Goal: Navigation & Orientation: Find specific page/section

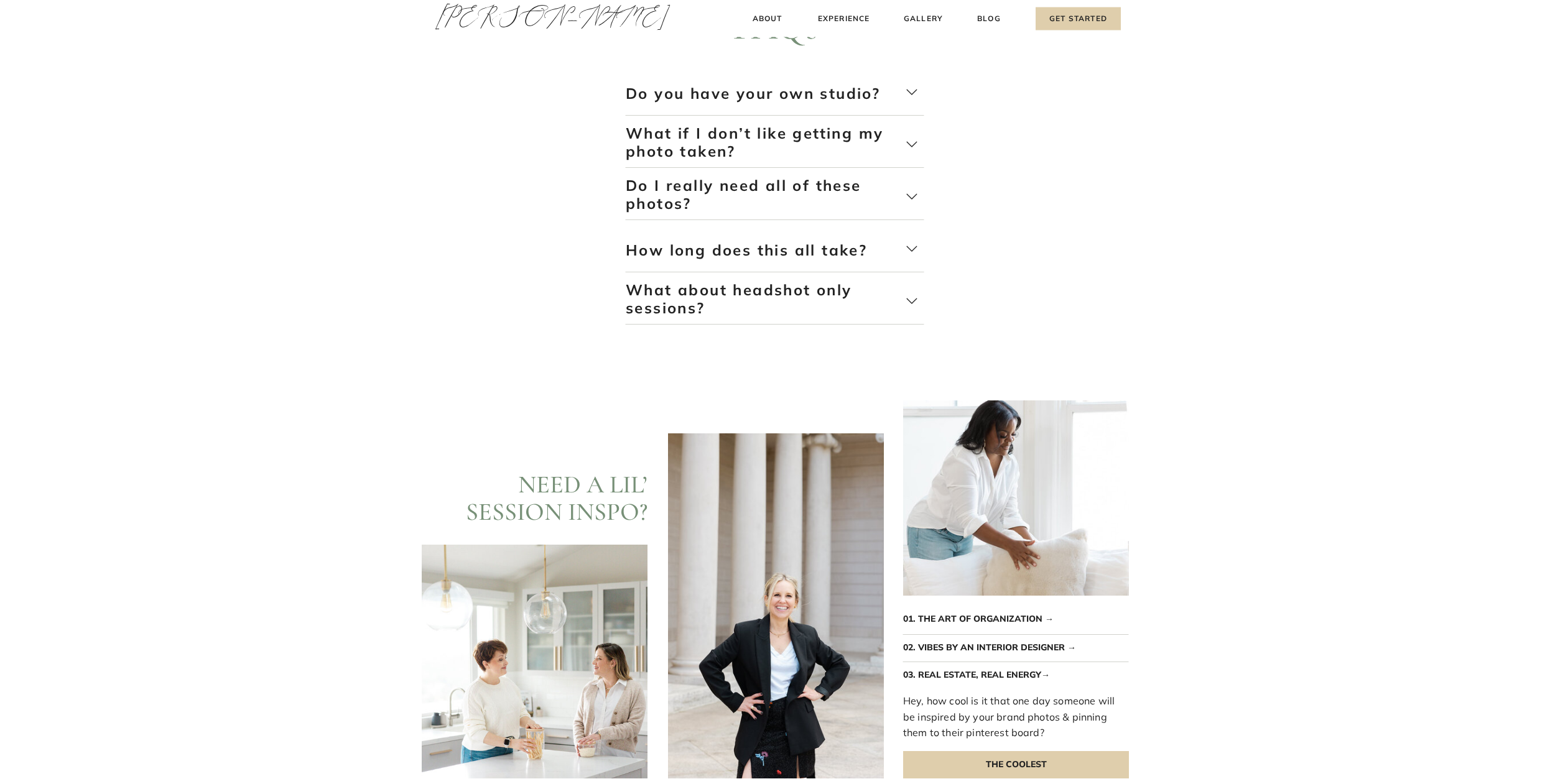
scroll to position [2721, 0]
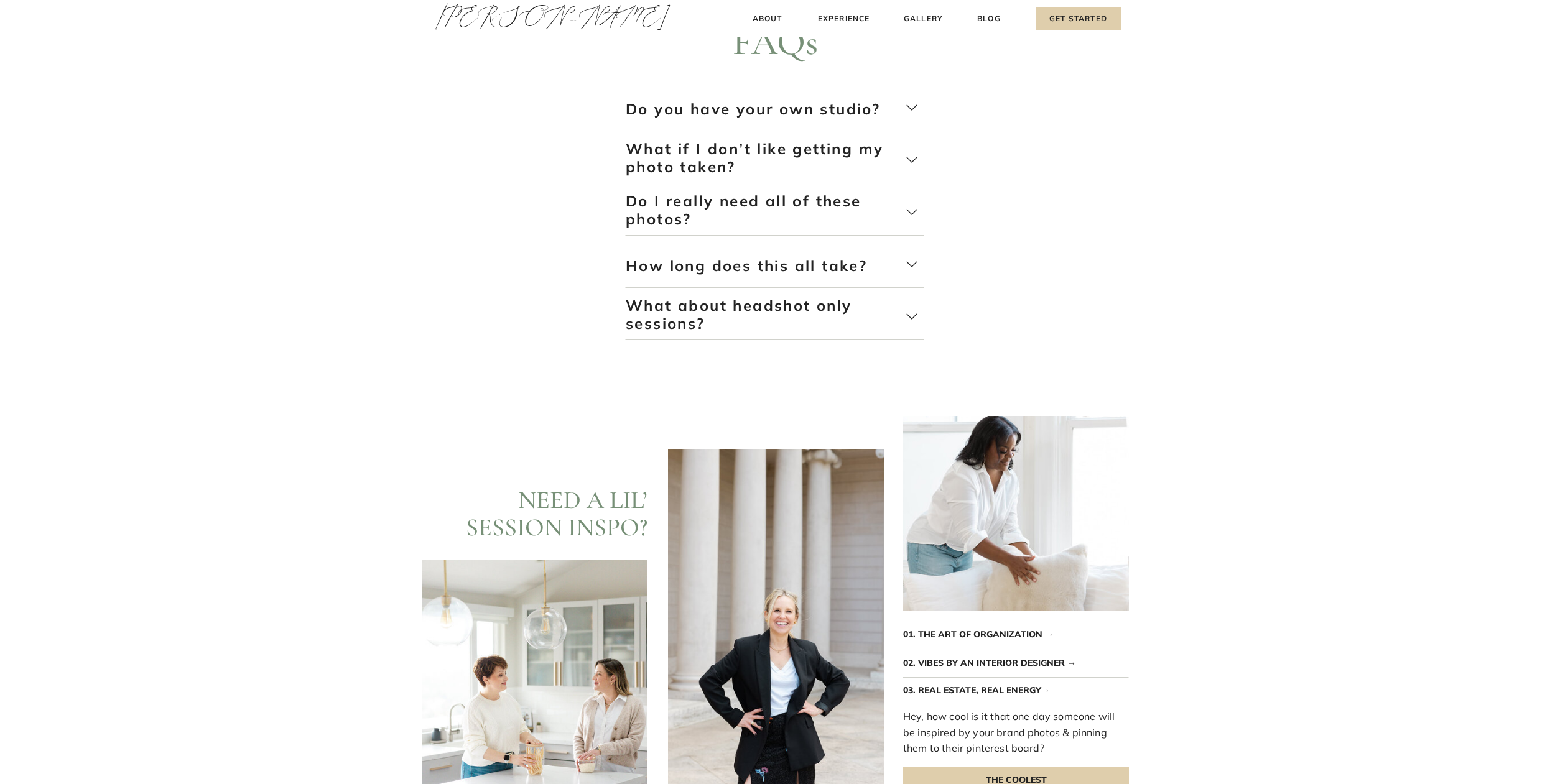
click at [681, 107] on p "Do you have your own studio?" at bounding box center [766, 119] width 280 height 37
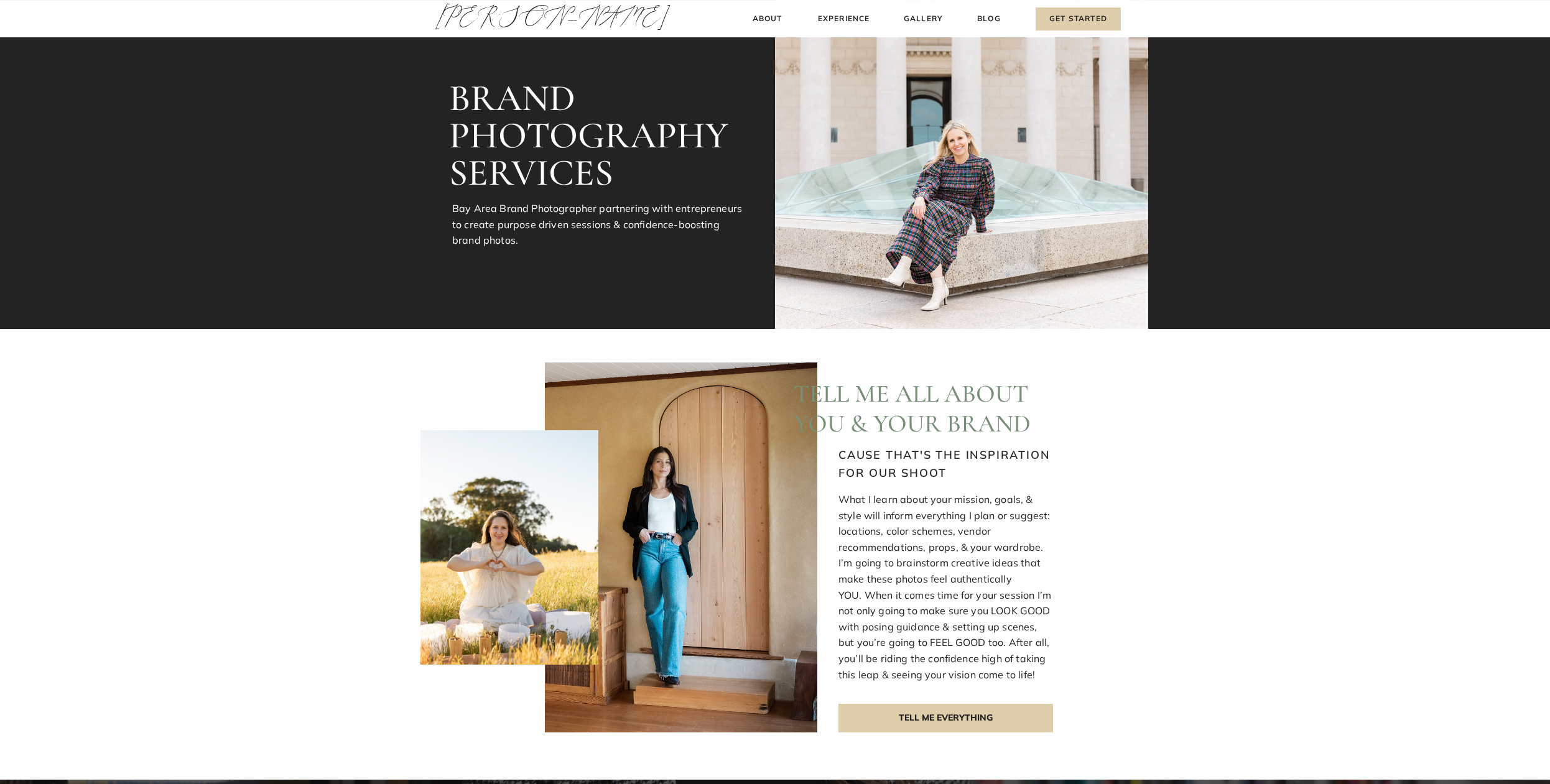
scroll to position [0, 0]
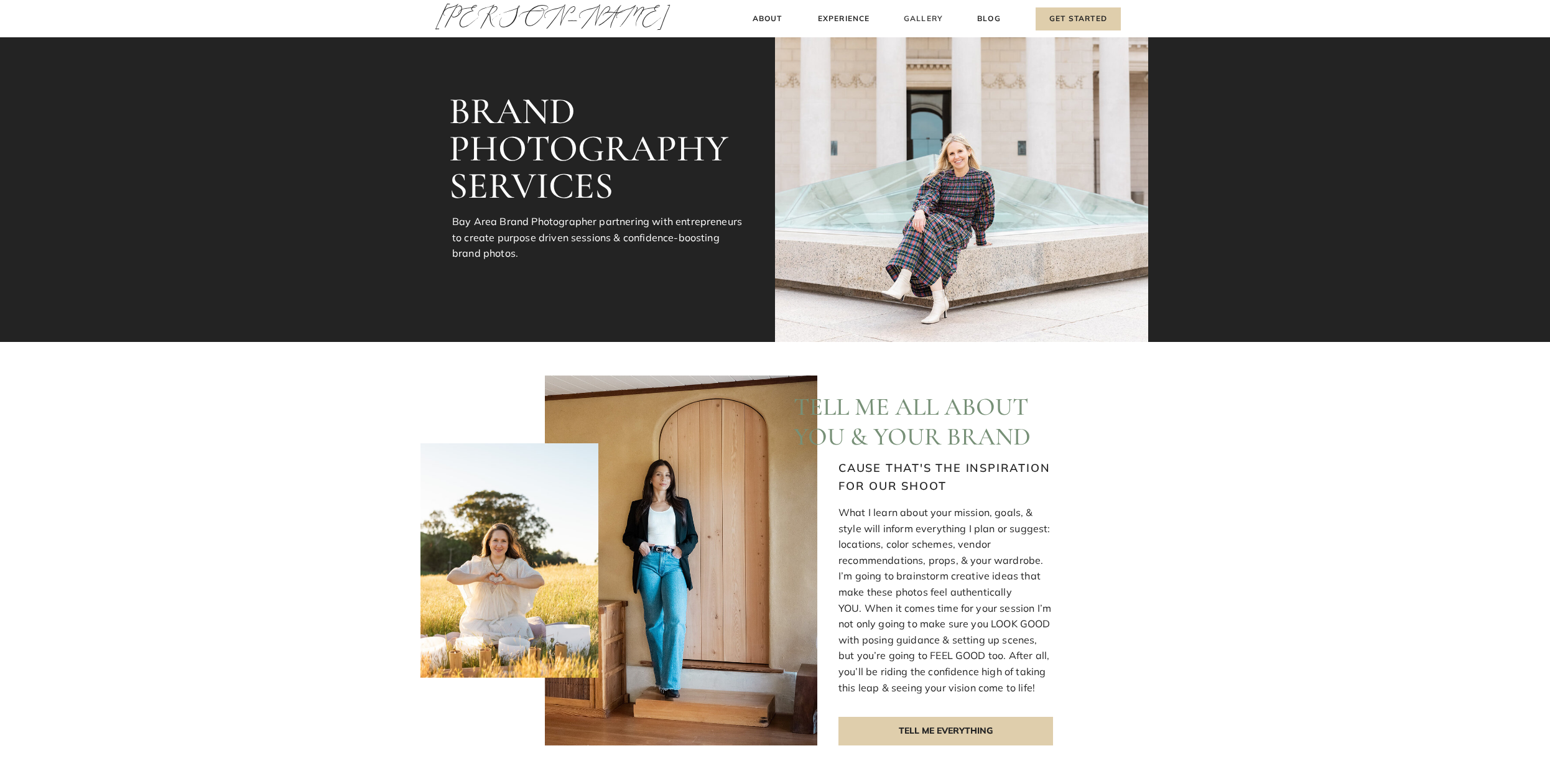
click at [919, 19] on h3 "Gallery" at bounding box center [923, 19] width 42 height 13
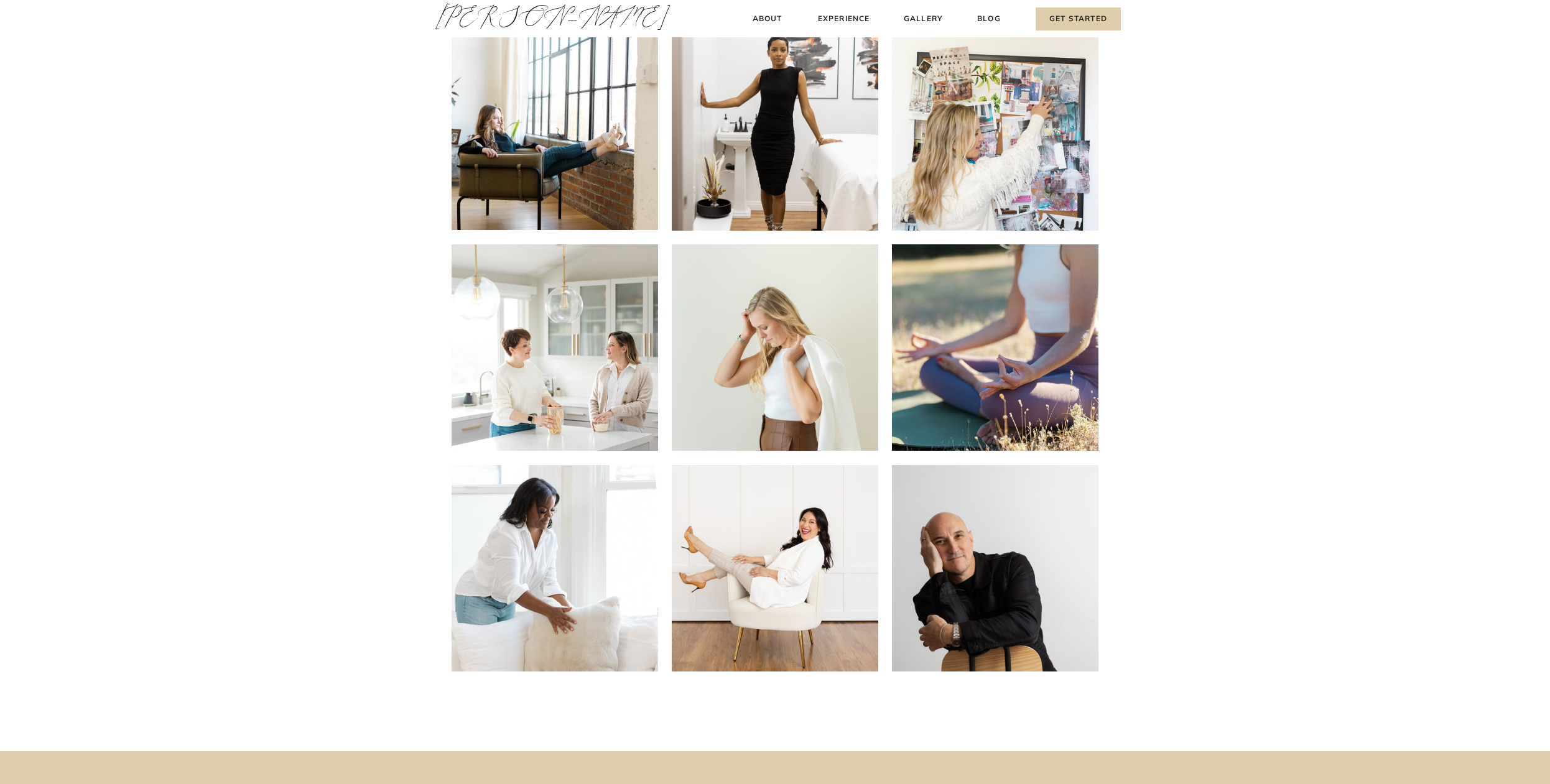
scroll to position [63, 0]
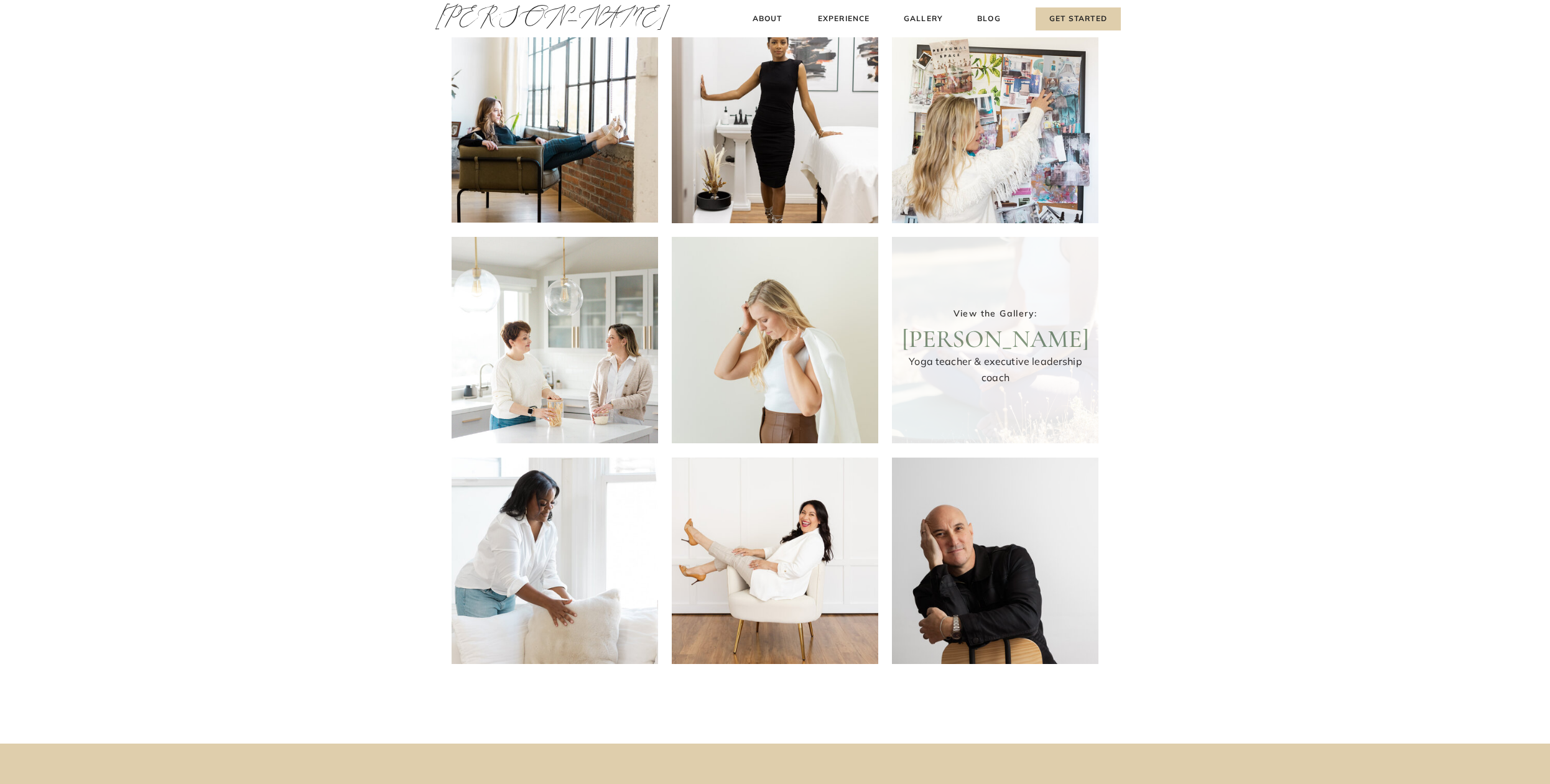
click at [970, 325] on div at bounding box center [995, 340] width 207 height 207
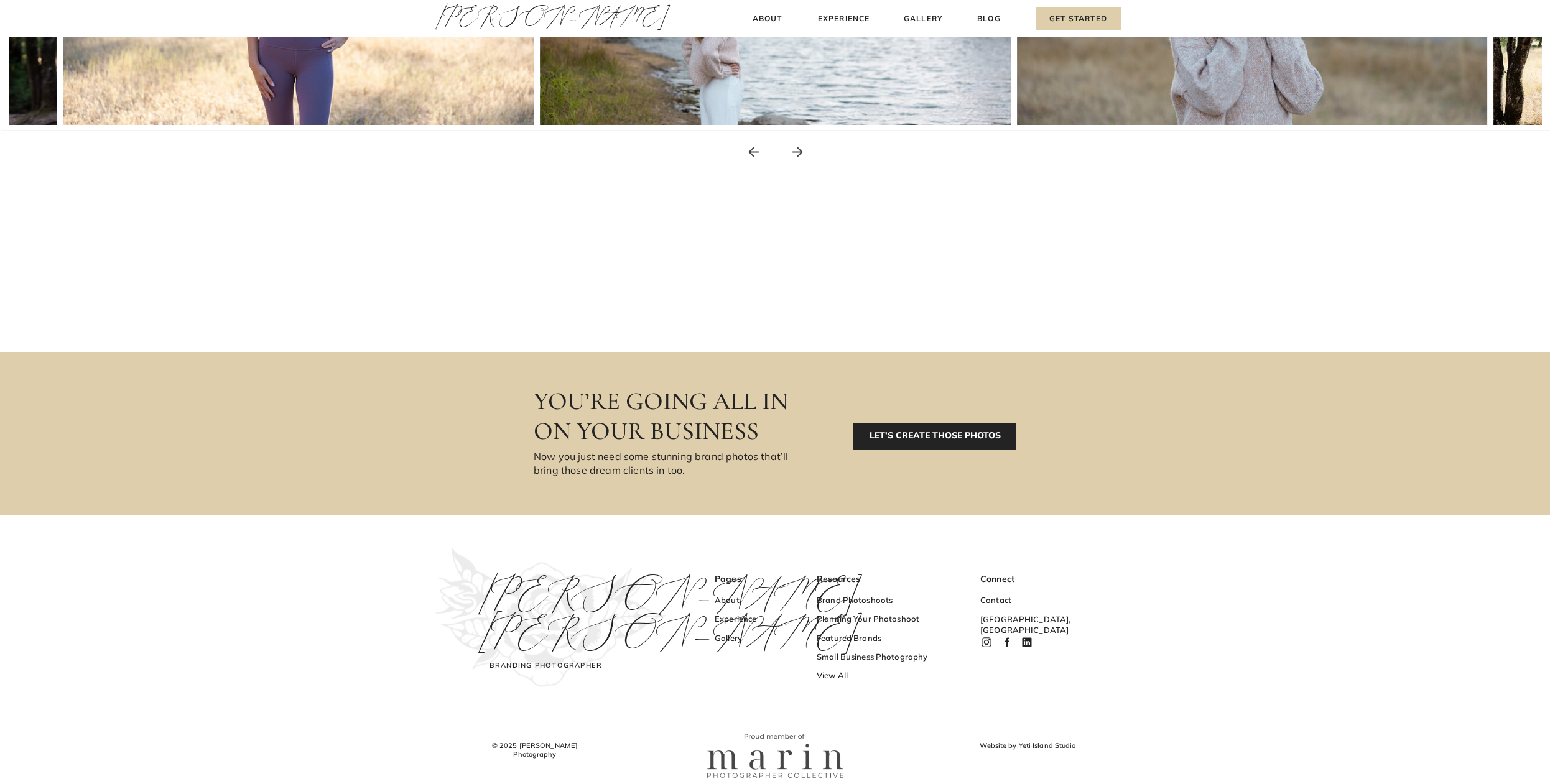
scroll to position [0, 0]
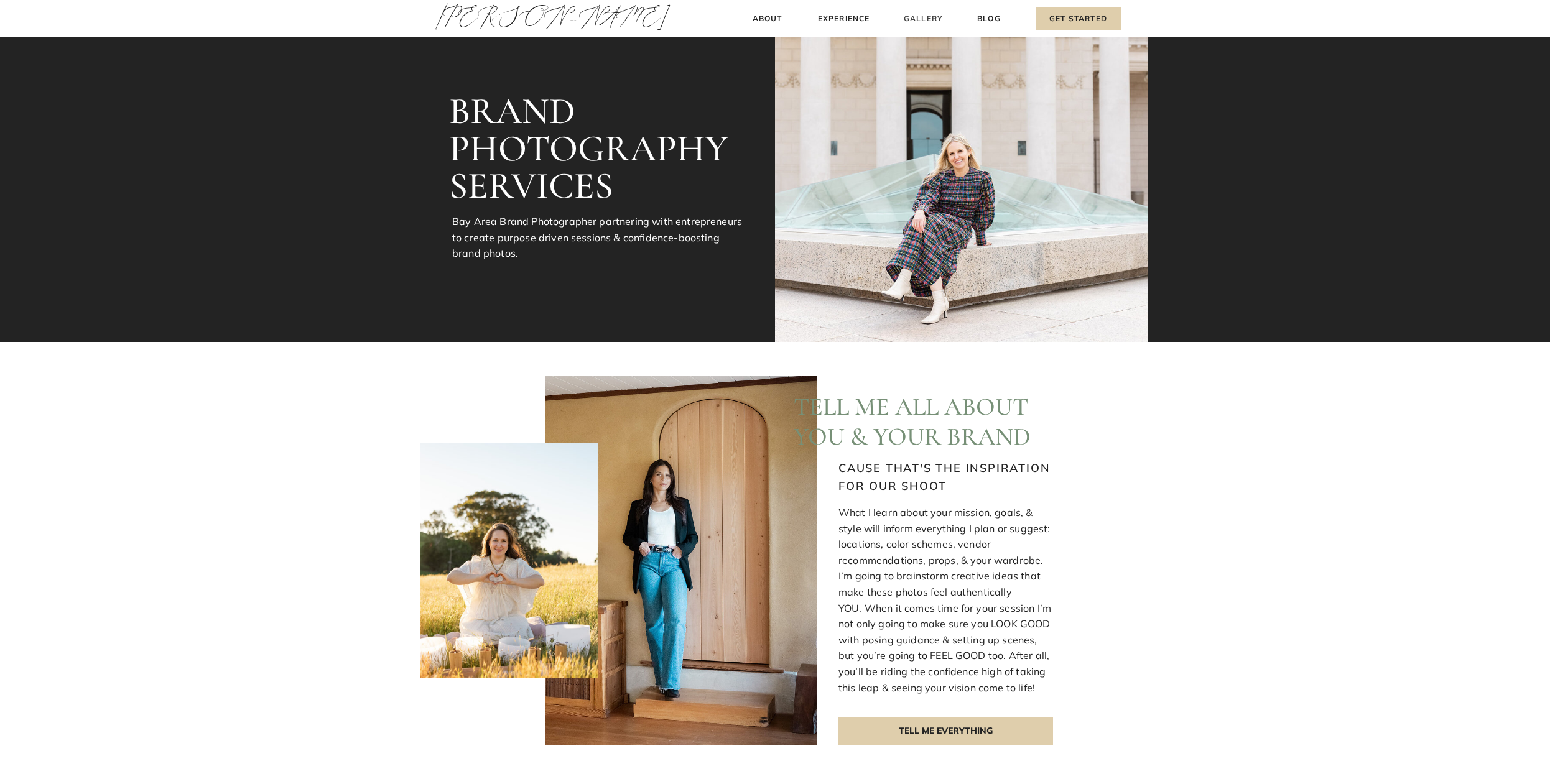
click at [928, 12] on h3 "Gallery" at bounding box center [923, 19] width 42 height 13
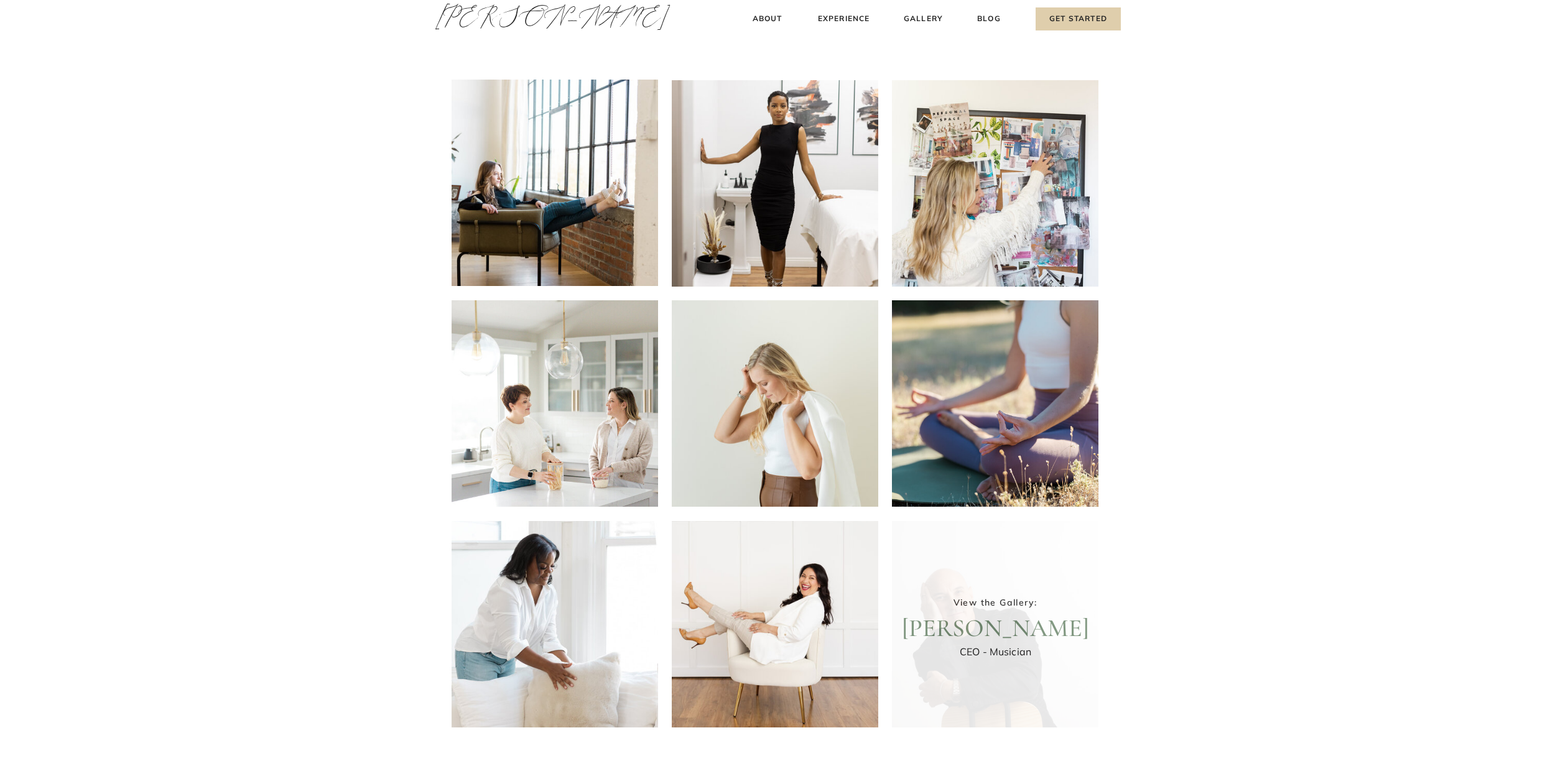
click at [994, 598] on div at bounding box center [995, 624] width 207 height 207
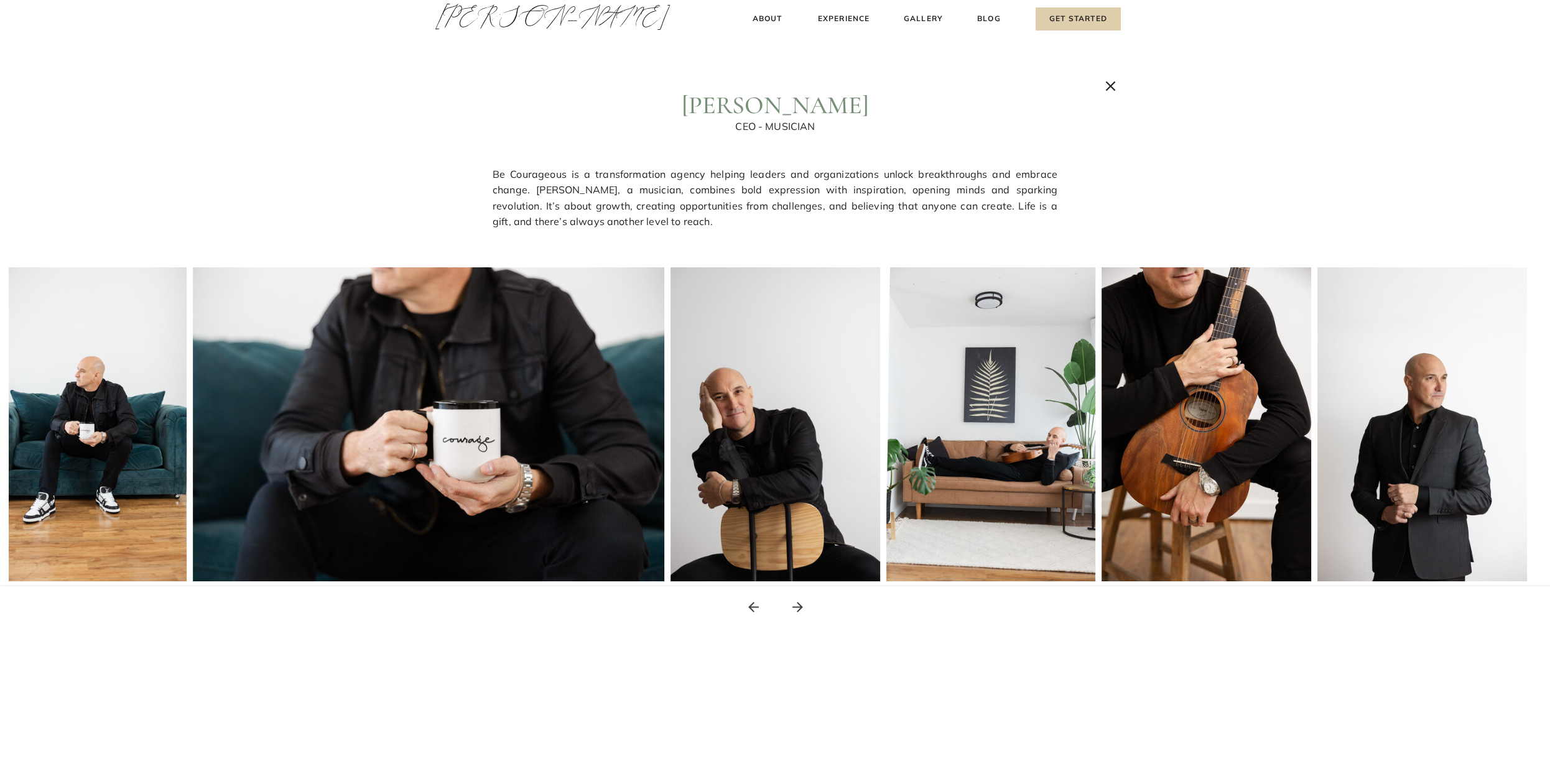
click at [1169, 463] on img at bounding box center [1206, 424] width 210 height 314
click at [988, 476] on img at bounding box center [991, 424] width 210 height 314
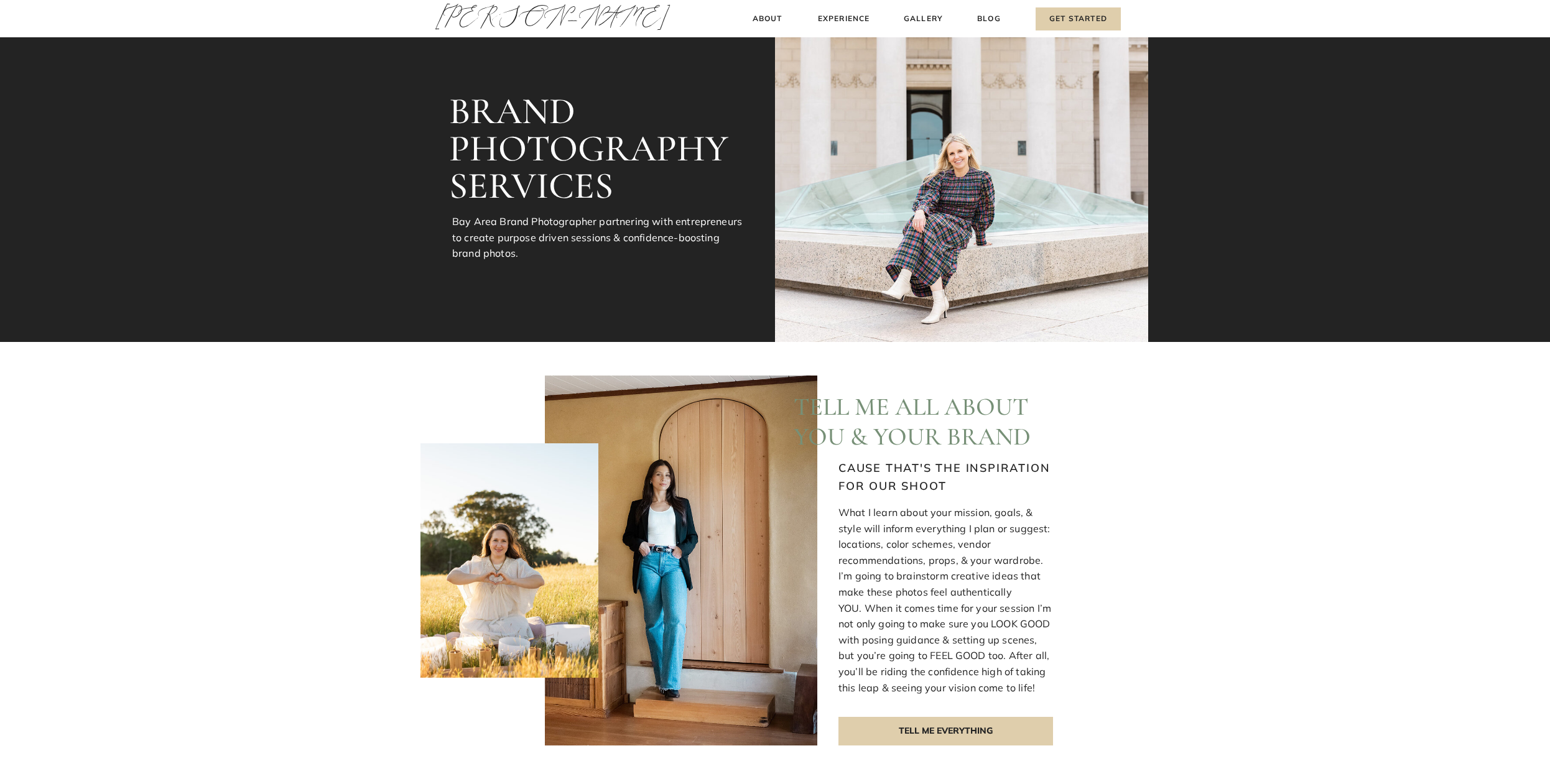
click at [929, 19] on h3 "Gallery" at bounding box center [923, 19] width 42 height 13
